Goal: Task Accomplishment & Management: Complete application form

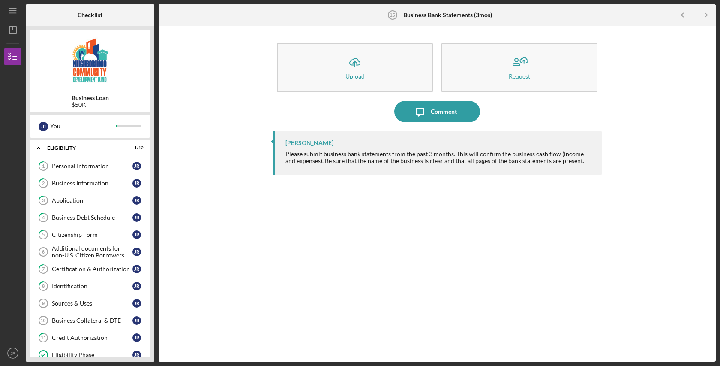
scroll to position [281, 0]
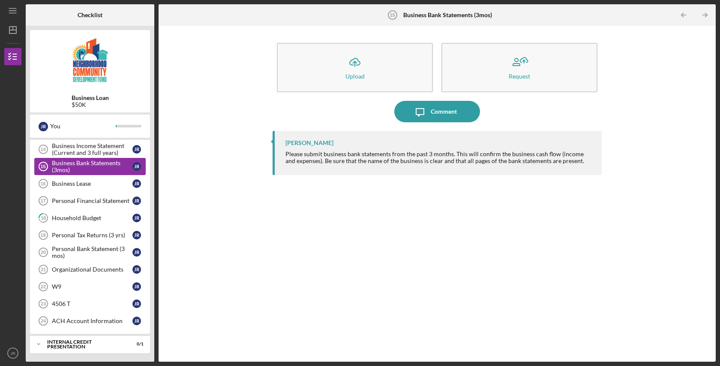
click at [79, 163] on div "Business Bank Statements (3mos)" at bounding box center [92, 167] width 81 height 14
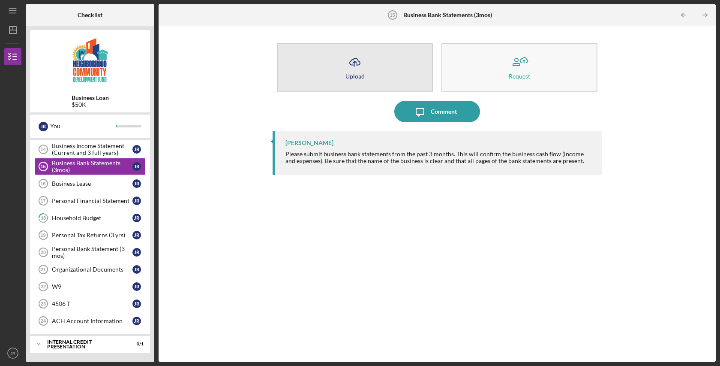
click at [356, 63] on polyline "button" at bounding box center [355, 62] width 4 height 2
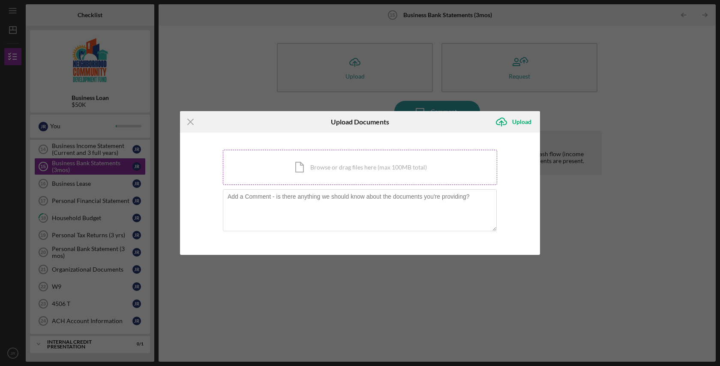
click at [368, 164] on div "Icon/Document Browse or drag files here (max 100MB total) Tap to choose files o…" at bounding box center [360, 167] width 274 height 35
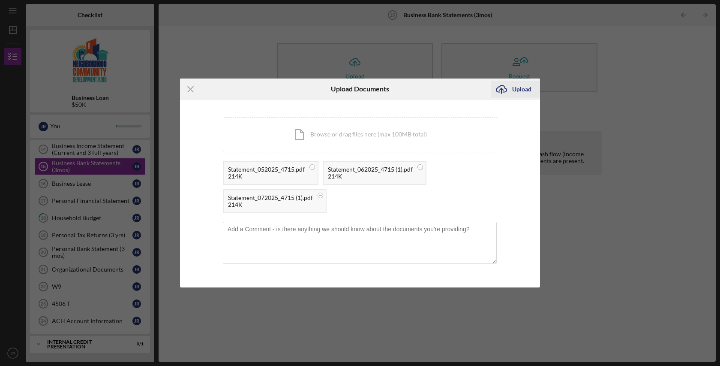
click at [522, 89] on div "Upload" at bounding box center [521, 89] width 19 height 17
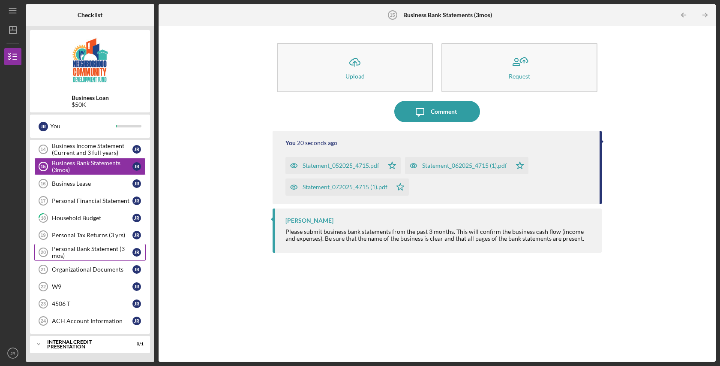
click at [86, 251] on div "Personal Bank Statement (3 mos)" at bounding box center [92, 252] width 81 height 14
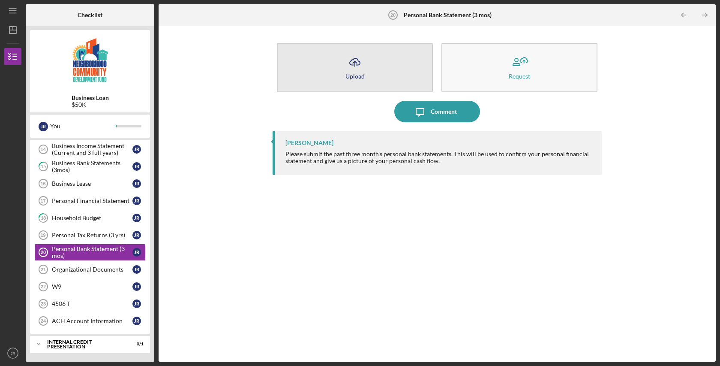
click at [357, 61] on icon "Icon/Upload" at bounding box center [354, 61] width 21 height 21
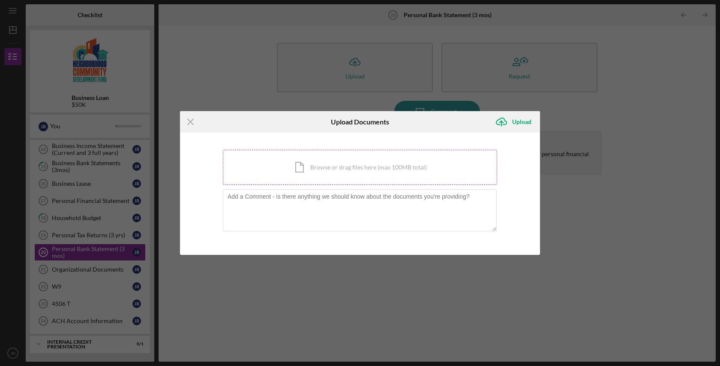
click at [344, 172] on div "Icon/Document Browse or drag files here (max 100MB total) Tap to choose files o…" at bounding box center [360, 167] width 274 height 35
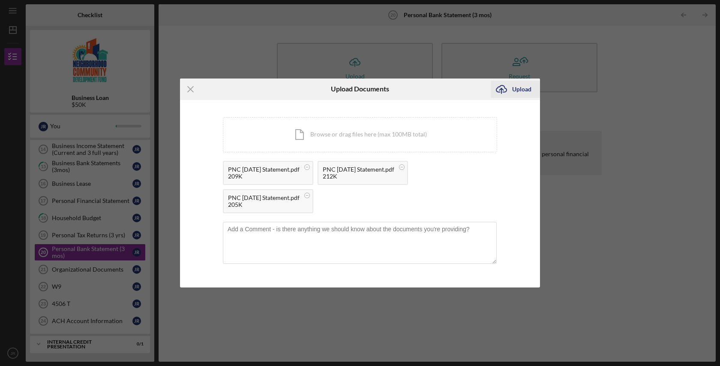
click at [521, 88] on div "Upload" at bounding box center [521, 89] width 19 height 17
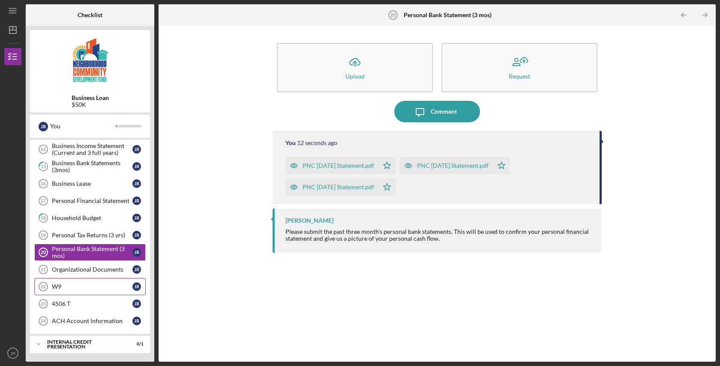
click at [69, 288] on div "W9" at bounding box center [92, 286] width 81 height 7
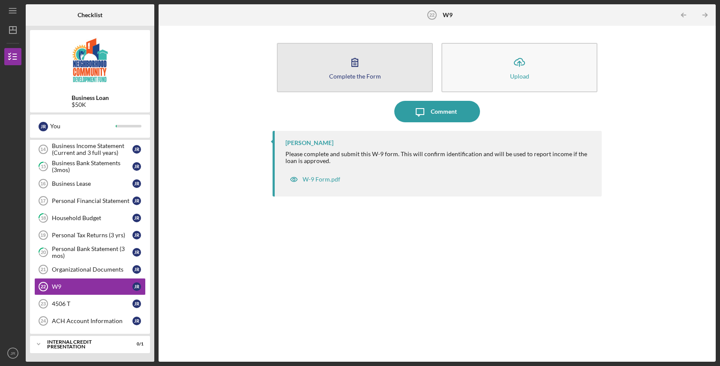
click at [352, 64] on icon "button" at bounding box center [355, 62] width 6 height 8
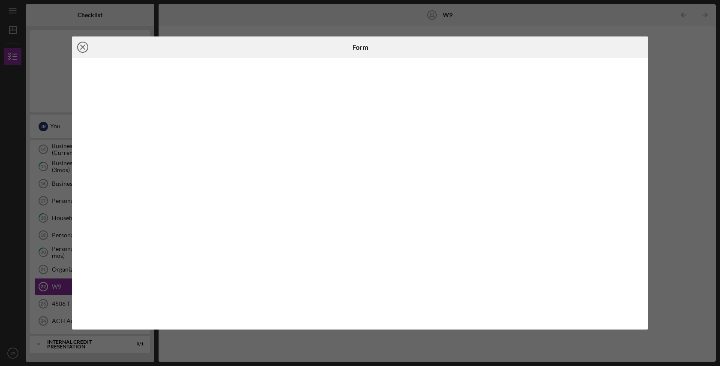
click at [81, 48] on icon "Icon/Close" at bounding box center [82, 46] width 21 height 21
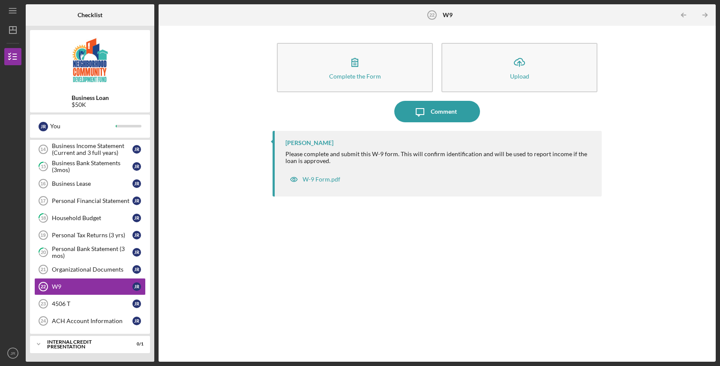
click at [335, 277] on div "[PERSON_NAME] Please complete and submit this W-9 form. This will confirm ident…" at bounding box center [437, 240] width 329 height 218
click at [72, 302] on div "4506 T" at bounding box center [92, 303] width 81 height 7
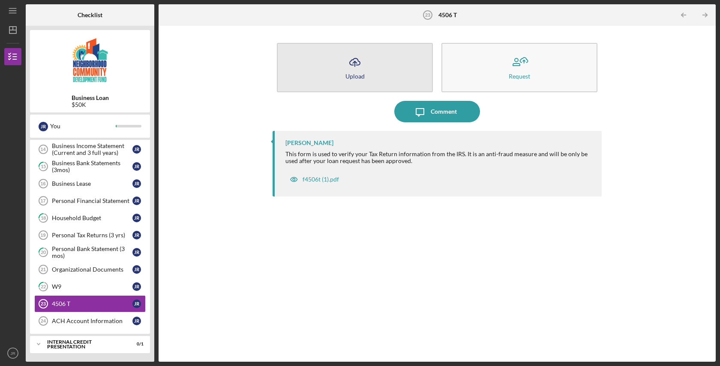
click at [354, 63] on icon "Icon/Upload" at bounding box center [354, 61] width 21 height 21
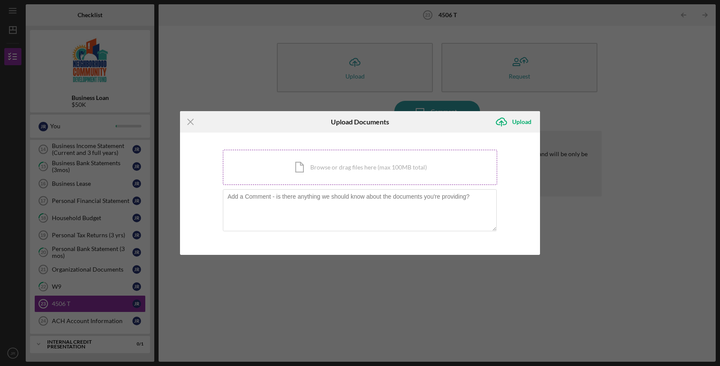
click at [358, 169] on div "Icon/Document Browse or drag files here (max 100MB total) Tap to choose files o…" at bounding box center [360, 167] width 274 height 35
click at [193, 121] on icon "Icon/Menu Close" at bounding box center [190, 121] width 21 height 21
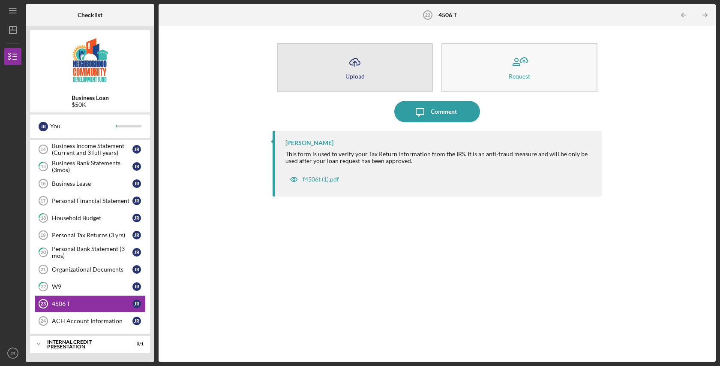
click at [351, 68] on icon "Icon/Upload" at bounding box center [354, 61] width 21 height 21
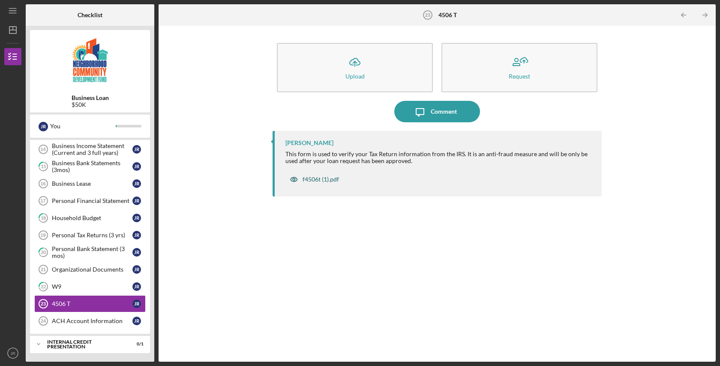
click at [312, 179] on div "f4506t (1).pdf" at bounding box center [321, 179] width 36 height 7
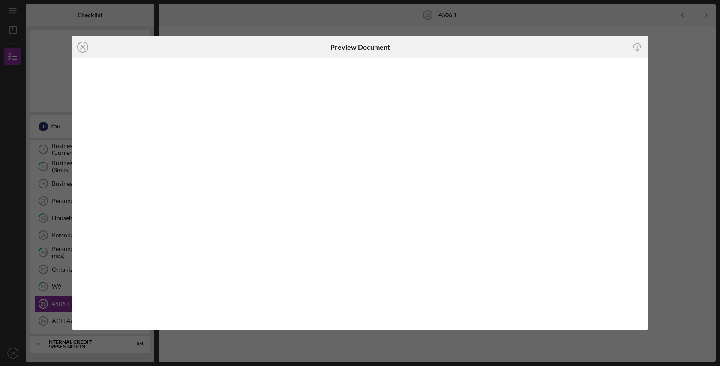
click at [638, 47] on line "button" at bounding box center [638, 48] width 0 height 5
click at [82, 48] on icon "Icon/Close" at bounding box center [82, 46] width 21 height 21
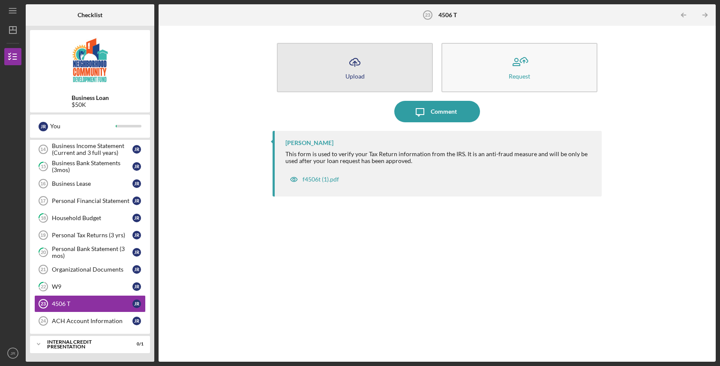
click at [355, 64] on line "button" at bounding box center [355, 63] width 0 height 5
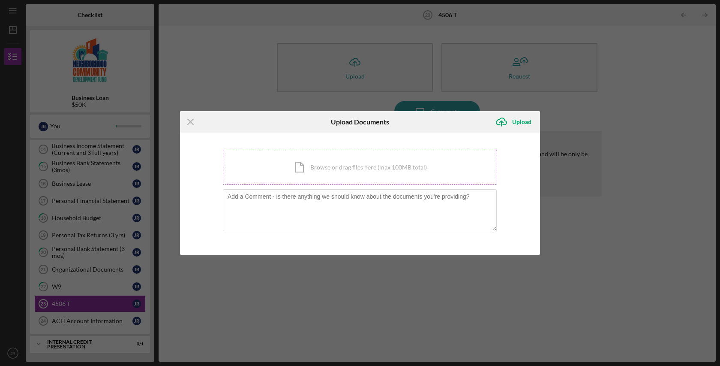
click at [345, 173] on div "Icon/Document Browse or drag files here (max 100MB total) Tap to choose files o…" at bounding box center [360, 167] width 274 height 35
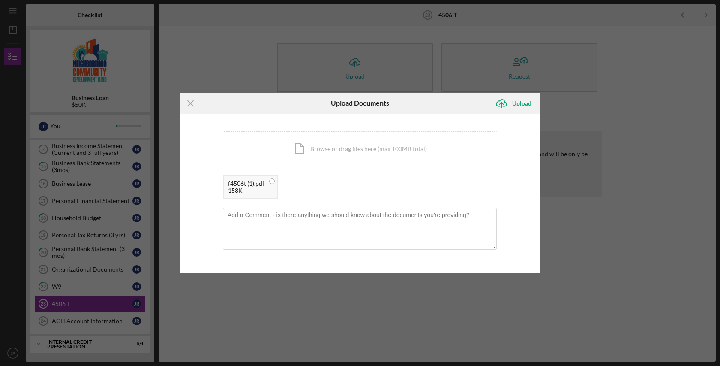
click at [248, 185] on div "f4506t (1).pdf" at bounding box center [246, 183] width 36 height 7
click at [260, 187] on div "f4506t (1).pdf" at bounding box center [246, 183] width 36 height 7
click at [518, 102] on div "Upload" at bounding box center [521, 103] width 19 height 17
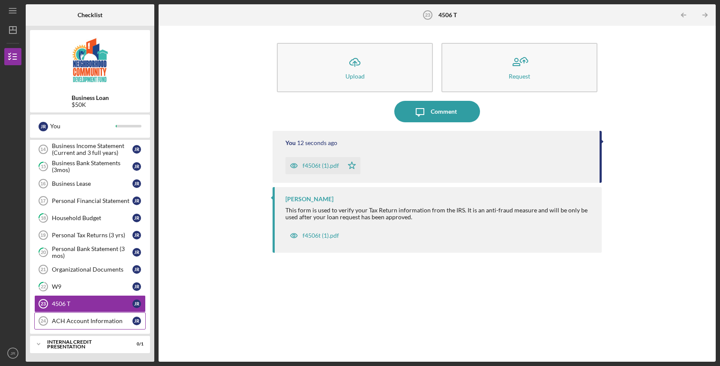
click at [82, 321] on div "ACH Account Information" at bounding box center [92, 320] width 81 height 7
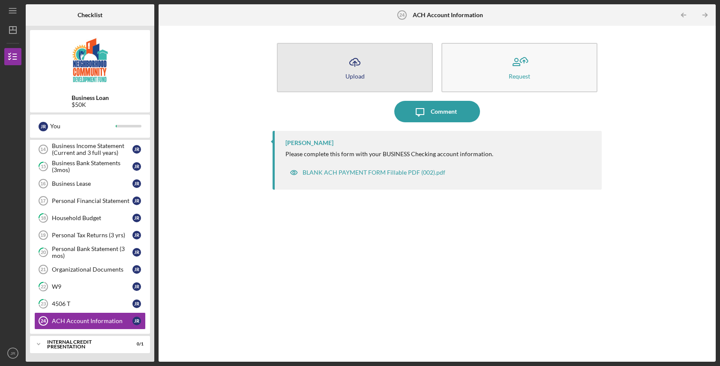
click at [353, 74] on div "Upload" at bounding box center [355, 76] width 19 height 6
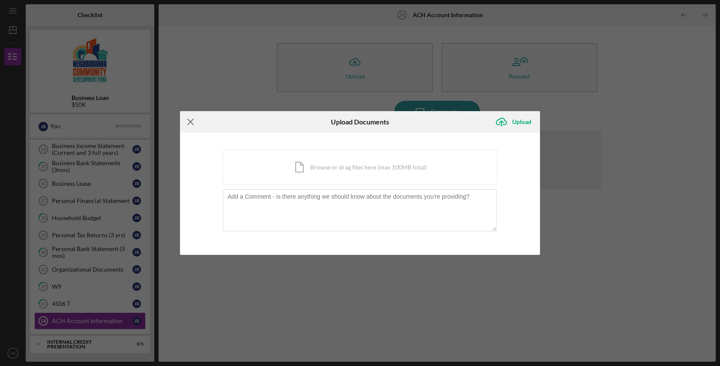
click at [190, 121] on line at bounding box center [191, 122] width 6 height 6
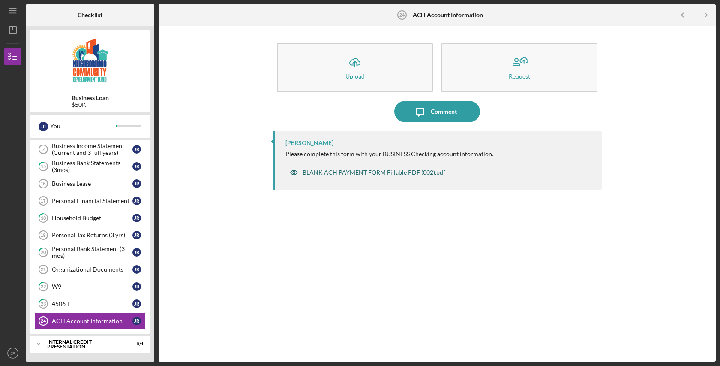
click at [334, 172] on div "BLANK ACH PAYMENT FORM Fillable PDF (002).pdf" at bounding box center [374, 172] width 143 height 7
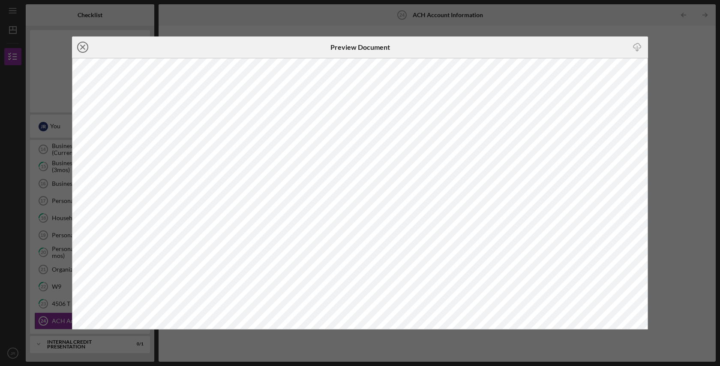
click at [82, 46] on icon "Icon/Close" at bounding box center [82, 46] width 21 height 21
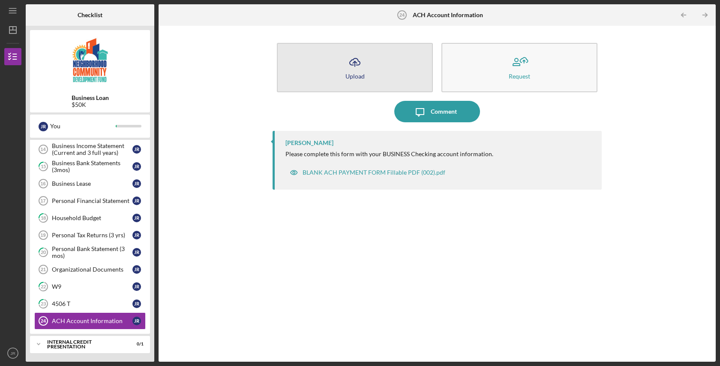
click at [356, 62] on polyline "button" at bounding box center [355, 62] width 4 height 2
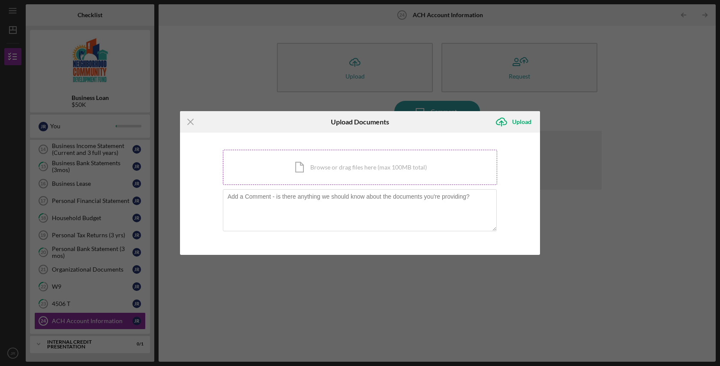
click at [337, 165] on div "Icon/Document Browse or drag files here (max 100MB total) Tap to choose files o…" at bounding box center [360, 167] width 274 height 35
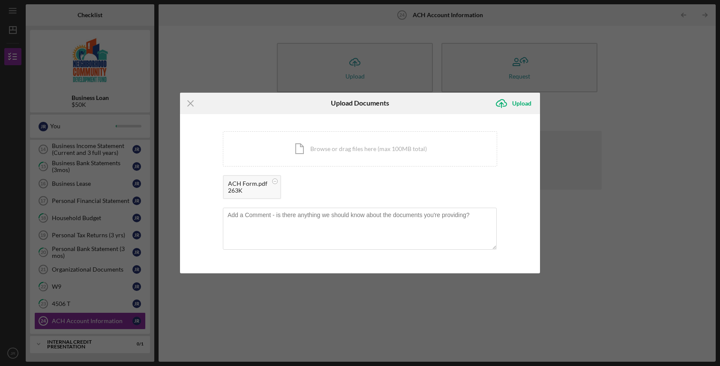
click at [253, 183] on div "ACH Form.pdf" at bounding box center [247, 183] width 39 height 7
click at [340, 178] on div "ACH Form.pdf 263K" at bounding box center [360, 189] width 274 height 28
click at [234, 187] on div "263K" at bounding box center [247, 190] width 39 height 7
click at [521, 99] on div "Upload" at bounding box center [521, 103] width 19 height 17
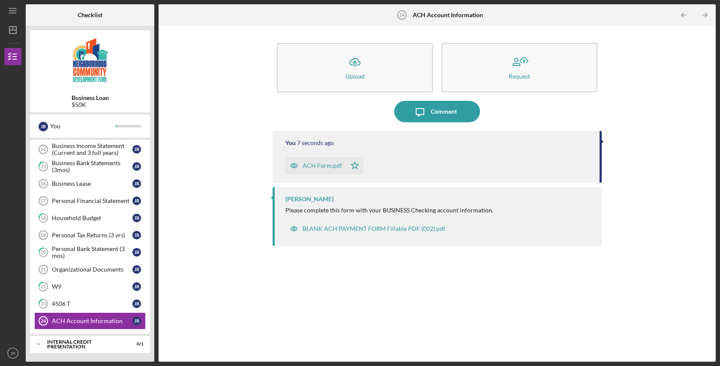
click at [321, 165] on div "ACH Form.pdf" at bounding box center [322, 165] width 39 height 7
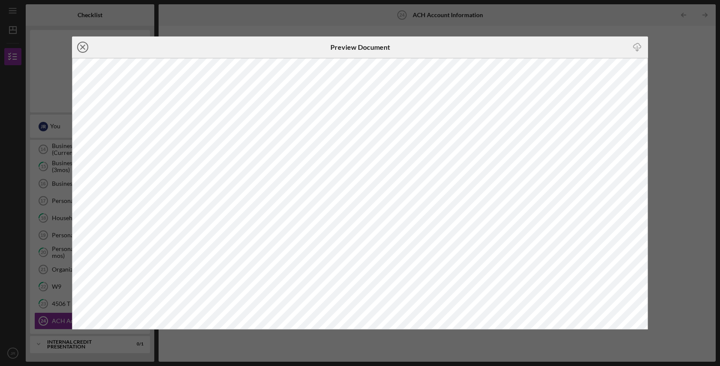
click at [83, 47] on line at bounding box center [83, 47] width 4 height 4
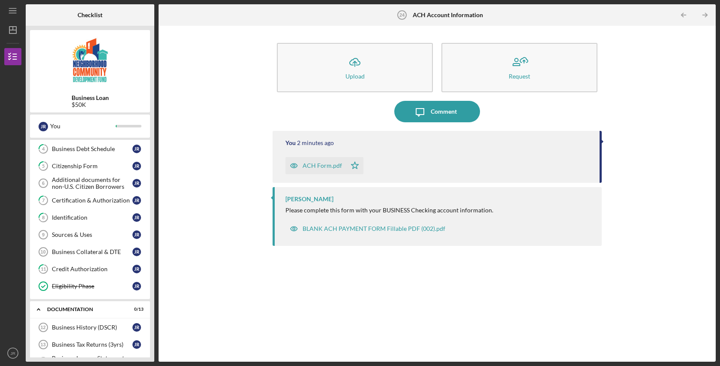
scroll to position [62, 0]
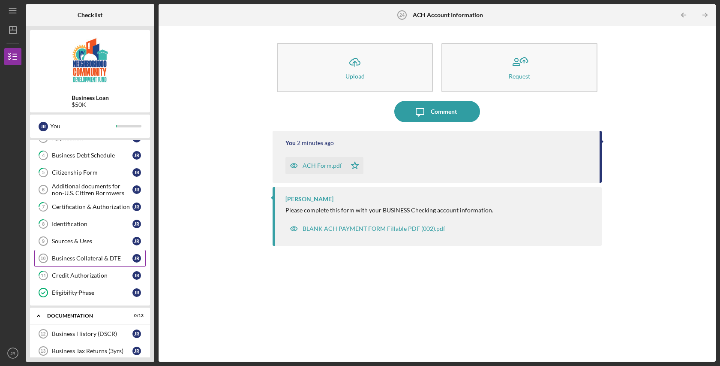
click at [99, 259] on div "Business Collateral & DTE" at bounding box center [92, 258] width 81 height 7
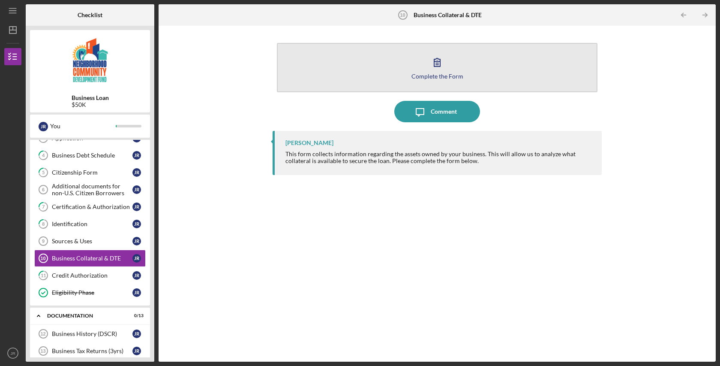
click at [439, 70] on icon "button" at bounding box center [437, 61] width 21 height 21
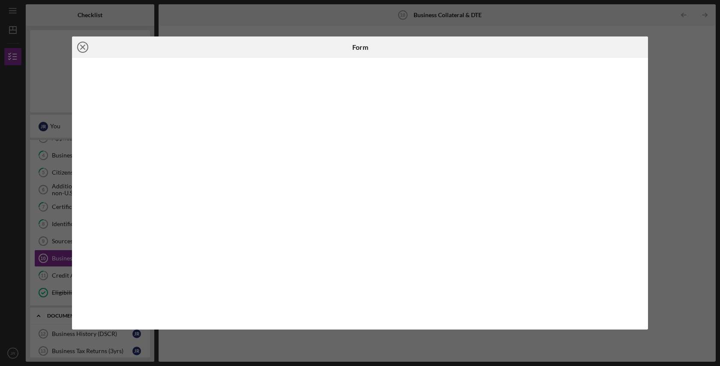
click at [84, 46] on icon "Icon/Close" at bounding box center [82, 46] width 21 height 21
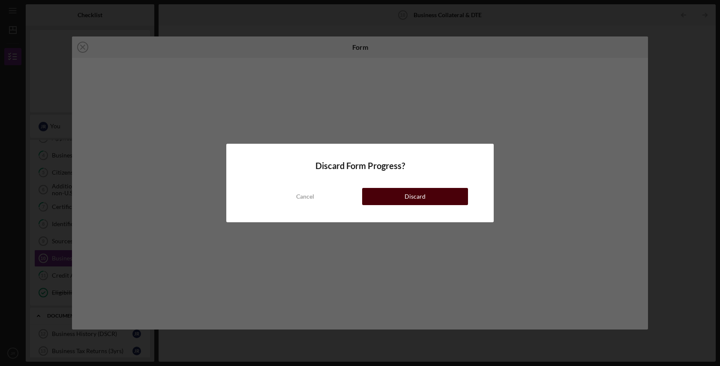
click at [441, 196] on button "Discard" at bounding box center [415, 196] width 106 height 17
